Goal: Information Seeking & Learning: Learn about a topic

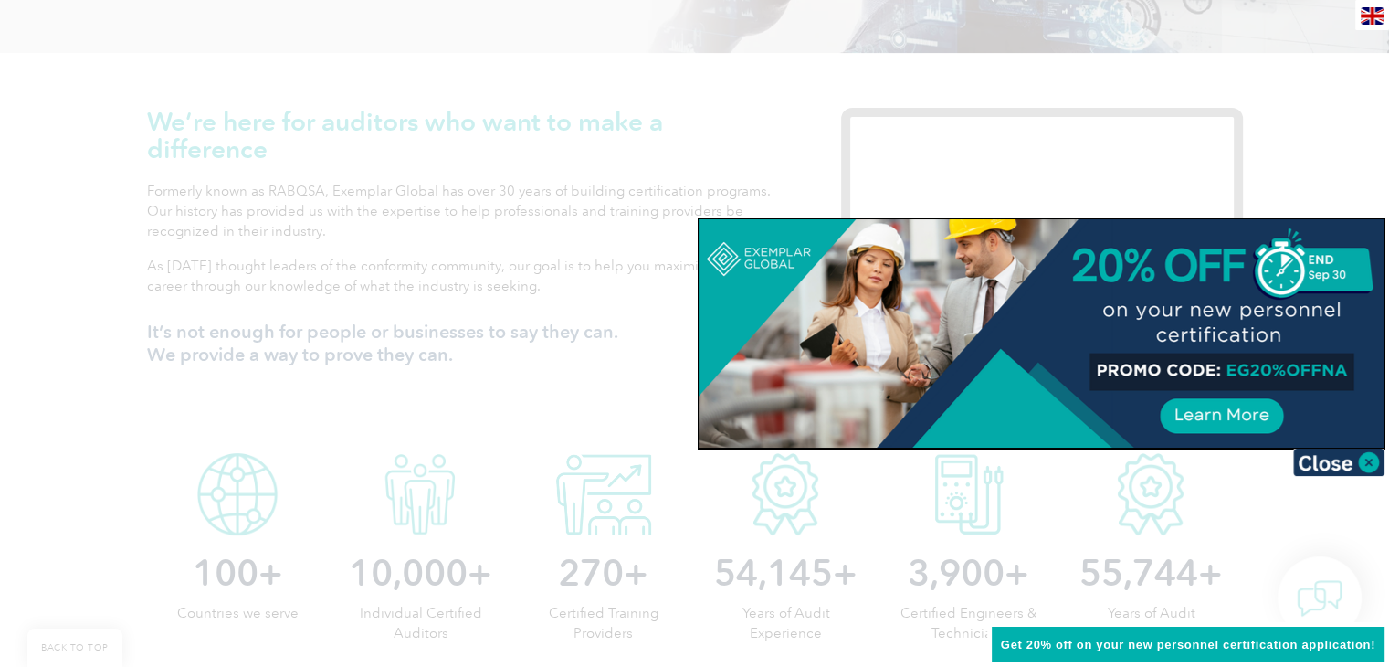
scroll to position [570, 0]
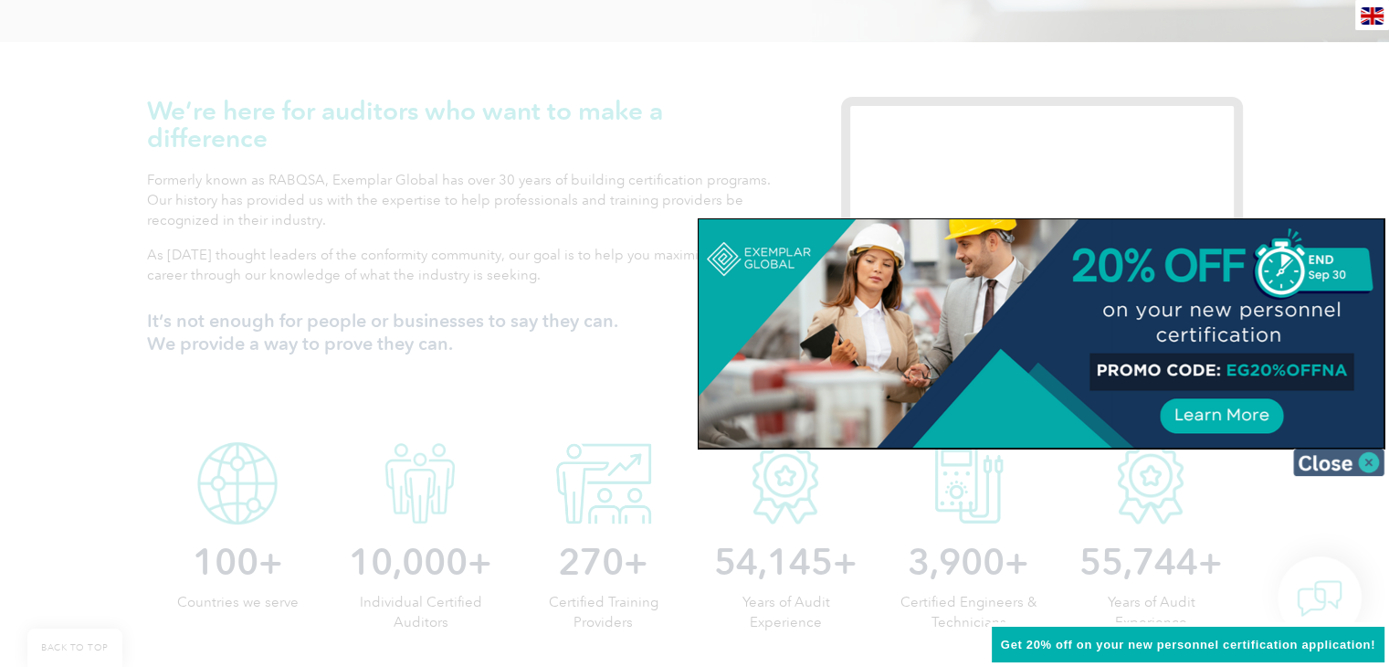
click at [1340, 459] on img at bounding box center [1338, 461] width 91 height 27
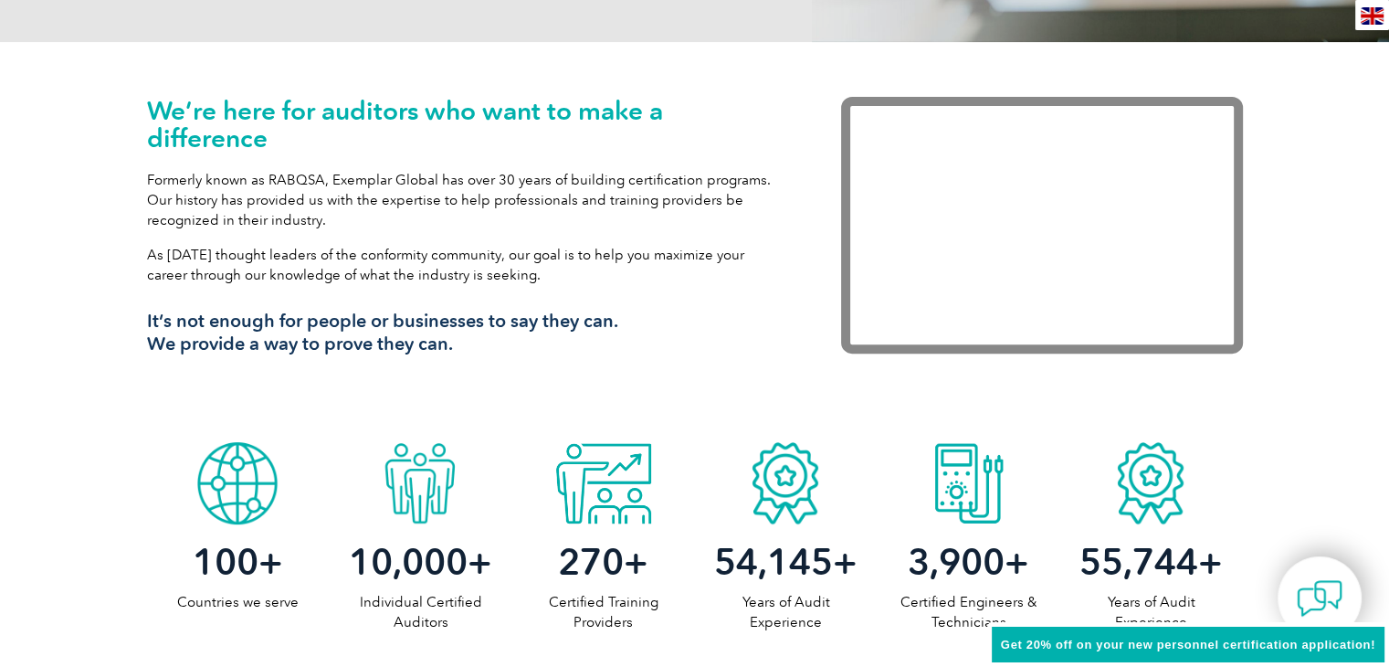
scroll to position [0, 0]
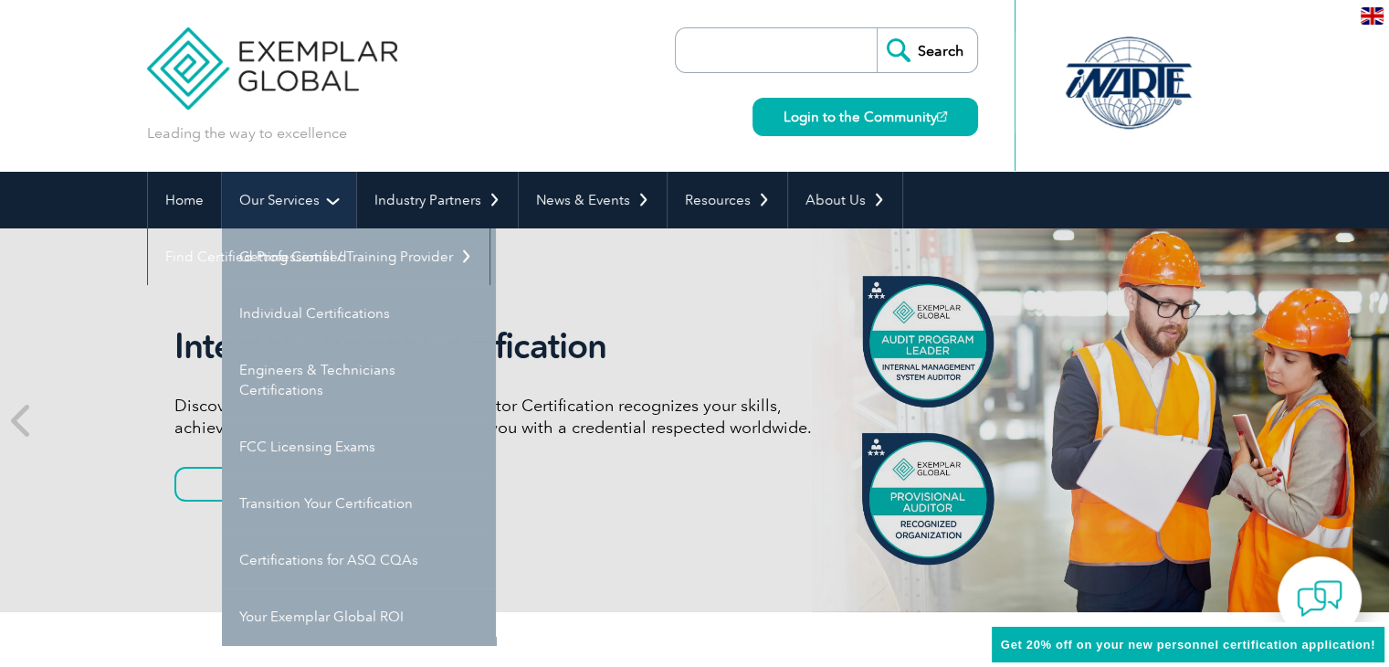
click at [305, 208] on link "Our Services" at bounding box center [289, 200] width 134 height 57
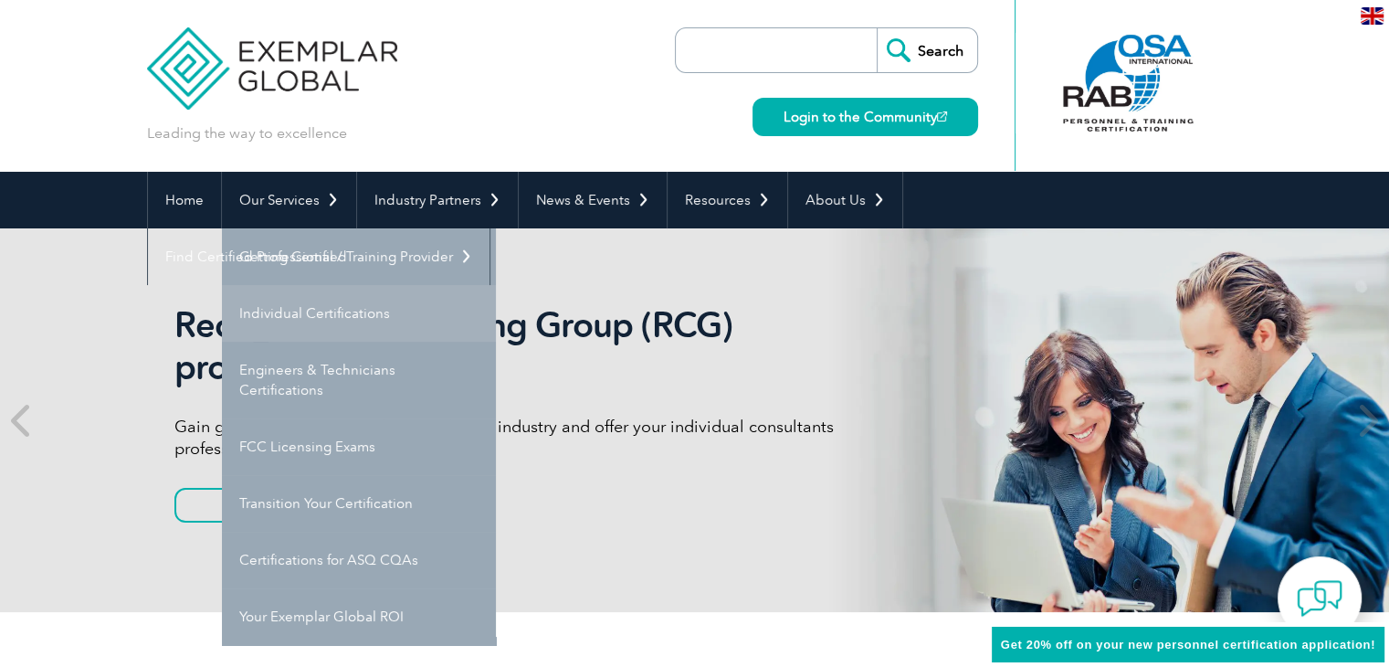
click at [310, 335] on link "Individual Certifications" at bounding box center [359, 313] width 274 height 57
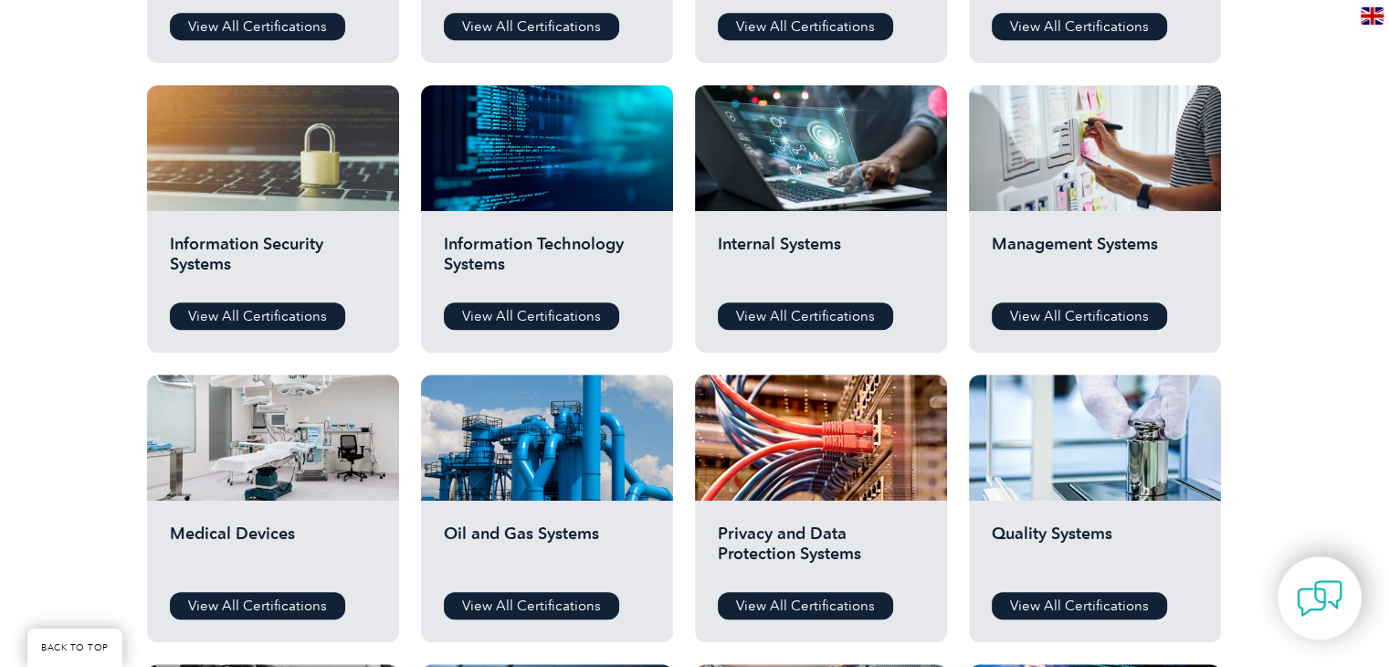
scroll to position [915, 0]
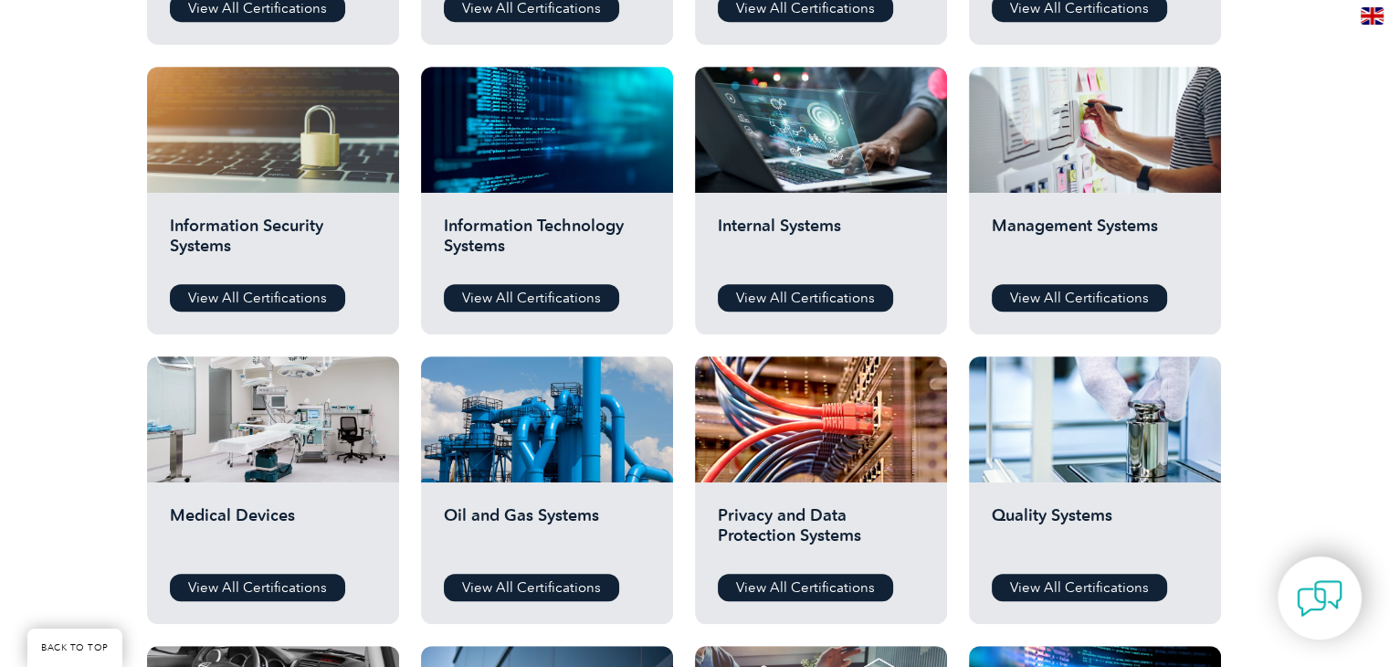
drag, startPoint x: 1402, startPoint y: 63, endPoint x: 1402, endPoint y: 283, distance: 220.1
click at [1388, 283] on html "BACK TO TOP Leading the way to excellence Search" at bounding box center [694, 403] width 1389 height 2637
click at [303, 298] on link "View All Certifications" at bounding box center [257, 297] width 175 height 27
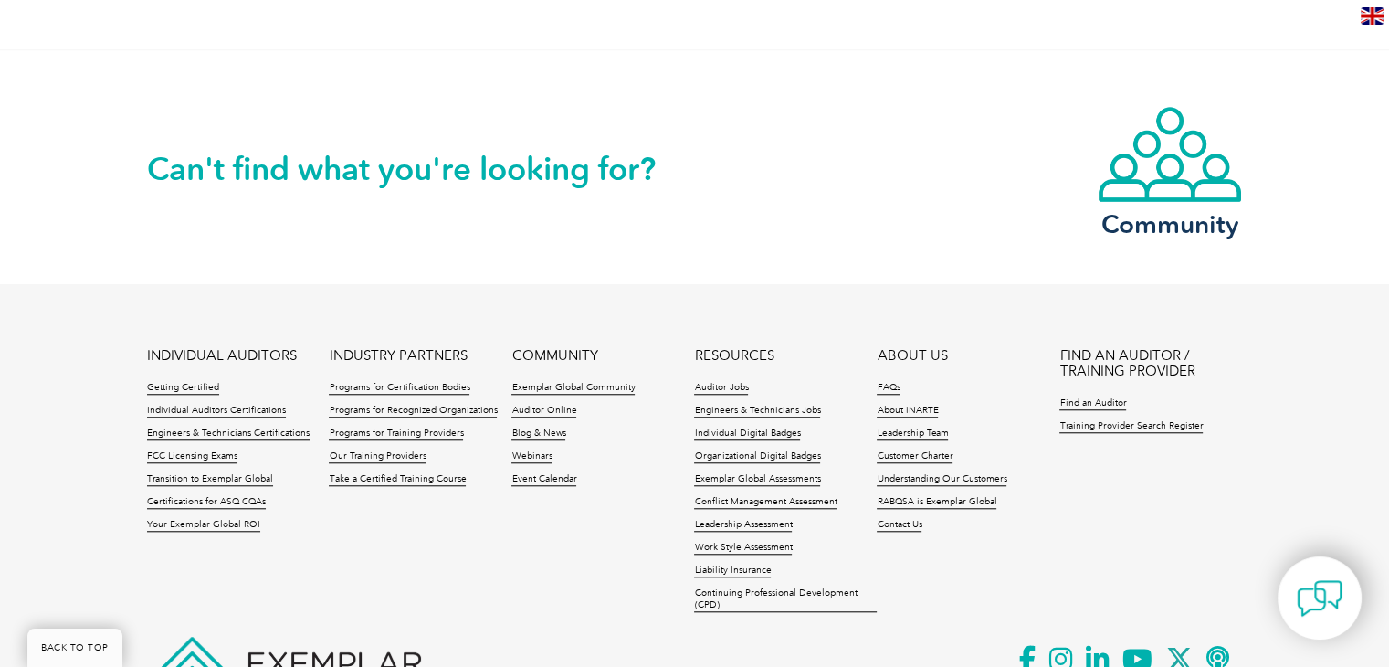
scroll to position [1637, 0]
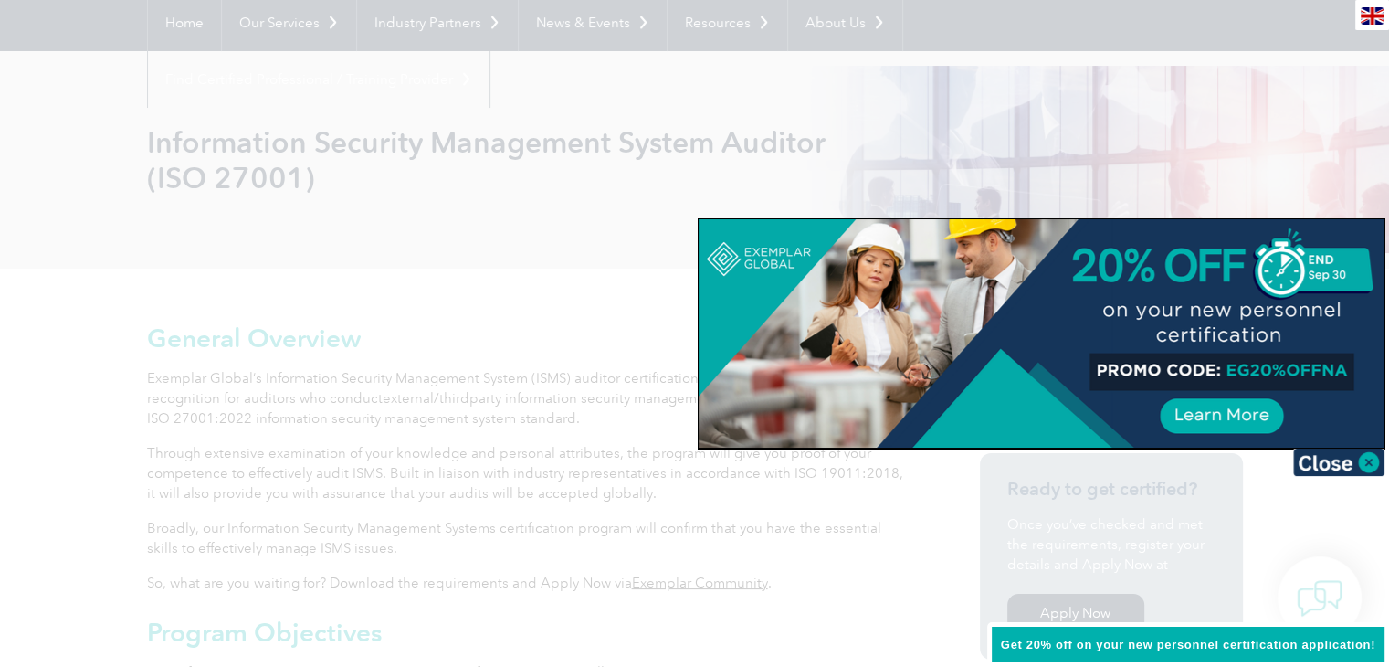
scroll to position [170, 0]
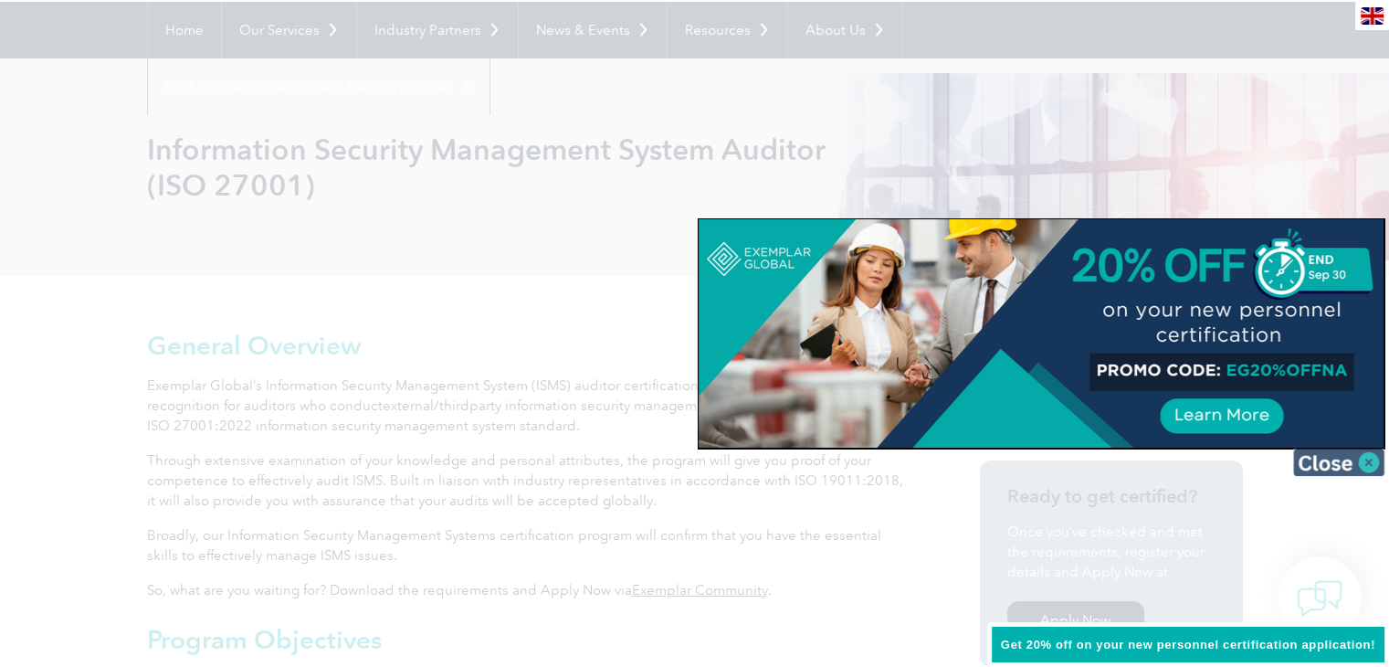
click at [1310, 459] on img at bounding box center [1338, 461] width 91 height 27
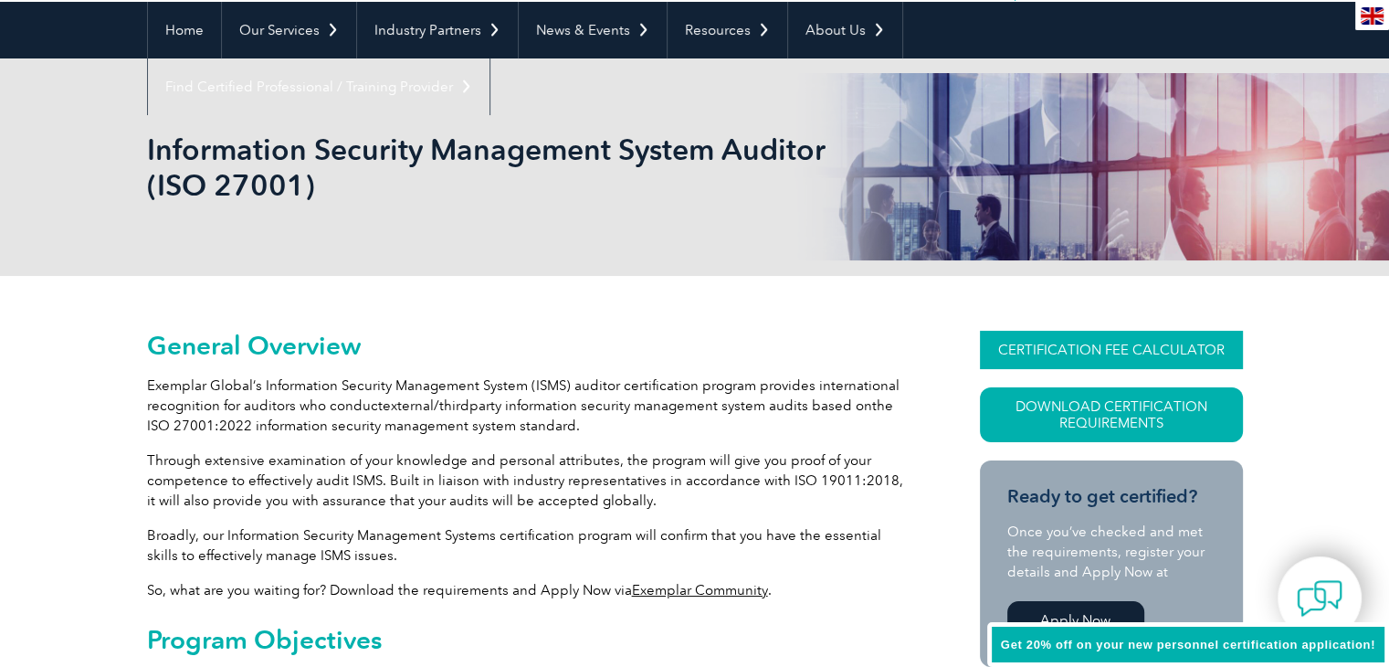
click at [1126, 338] on link "CERTIFICATION FEE CALCULATOR" at bounding box center [1111, 350] width 263 height 38
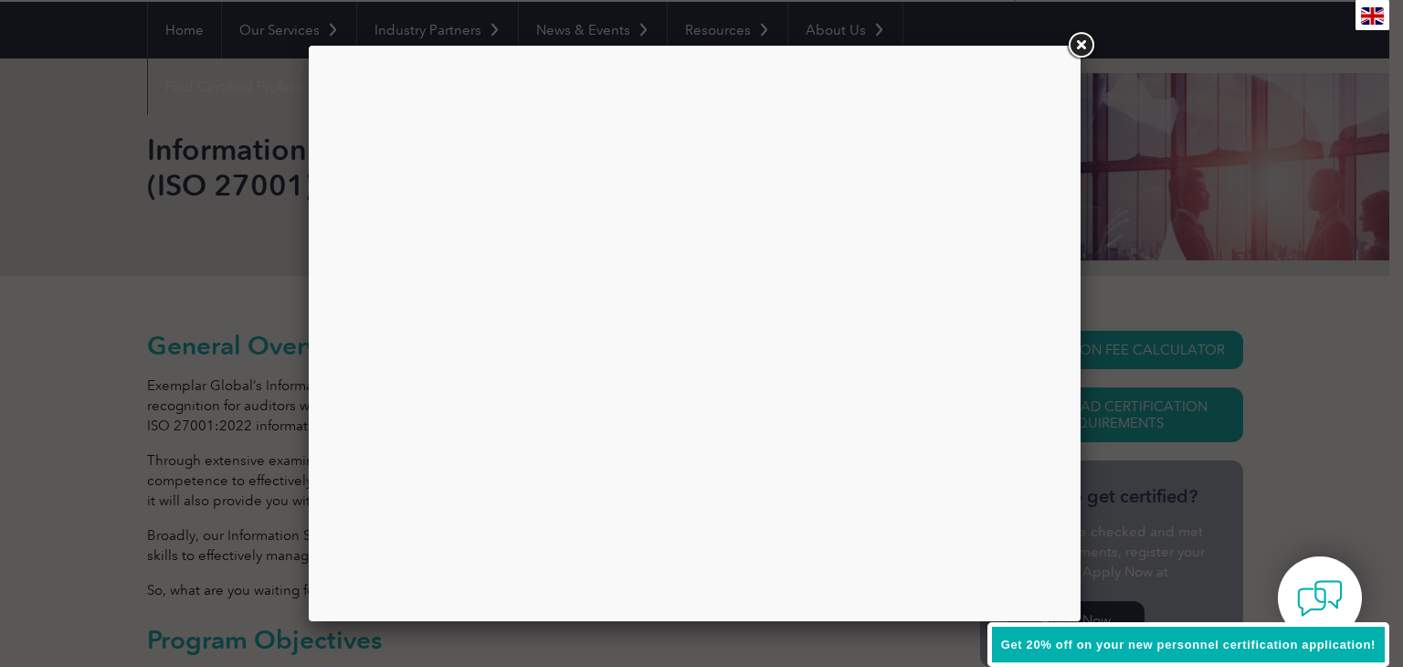
click at [1085, 37] on link at bounding box center [1080, 45] width 33 height 33
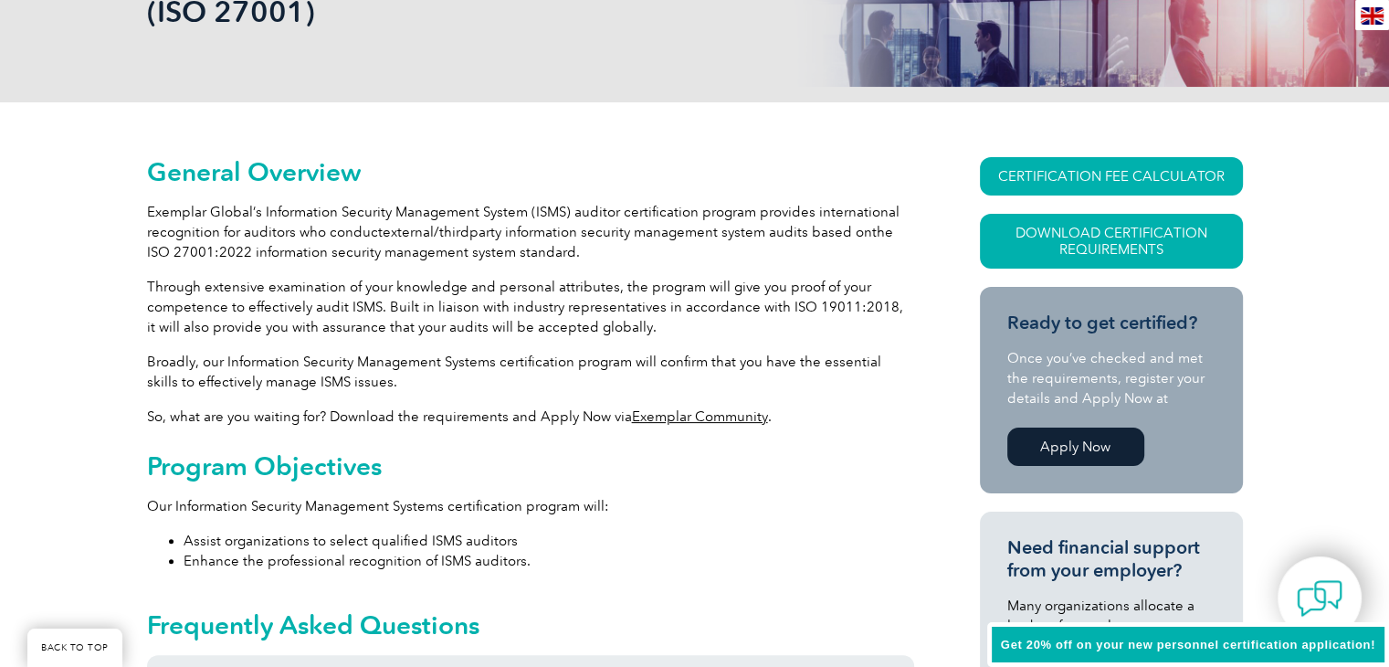
scroll to position [347, 0]
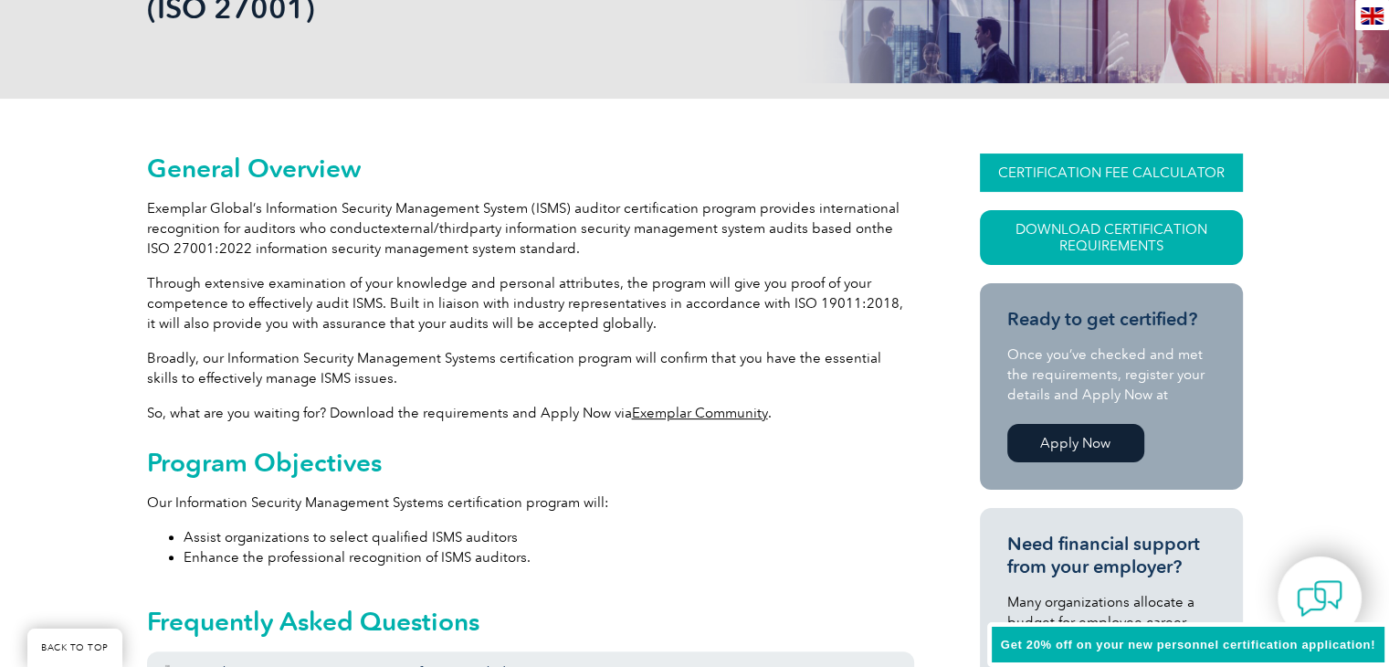
click at [1213, 184] on link "CERTIFICATION FEE CALCULATOR" at bounding box center [1111, 172] width 263 height 38
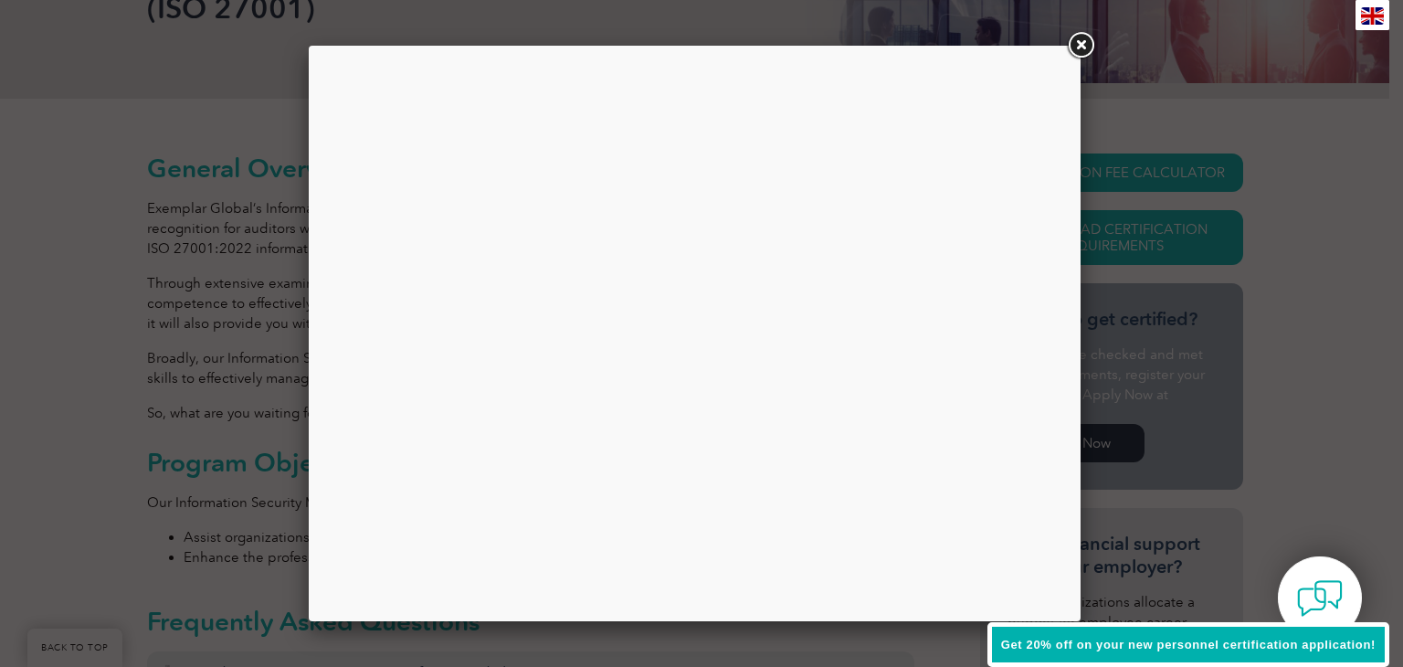
click at [1089, 37] on link at bounding box center [1080, 45] width 33 height 33
